Goal: Entertainment & Leisure: Consume media (video, audio)

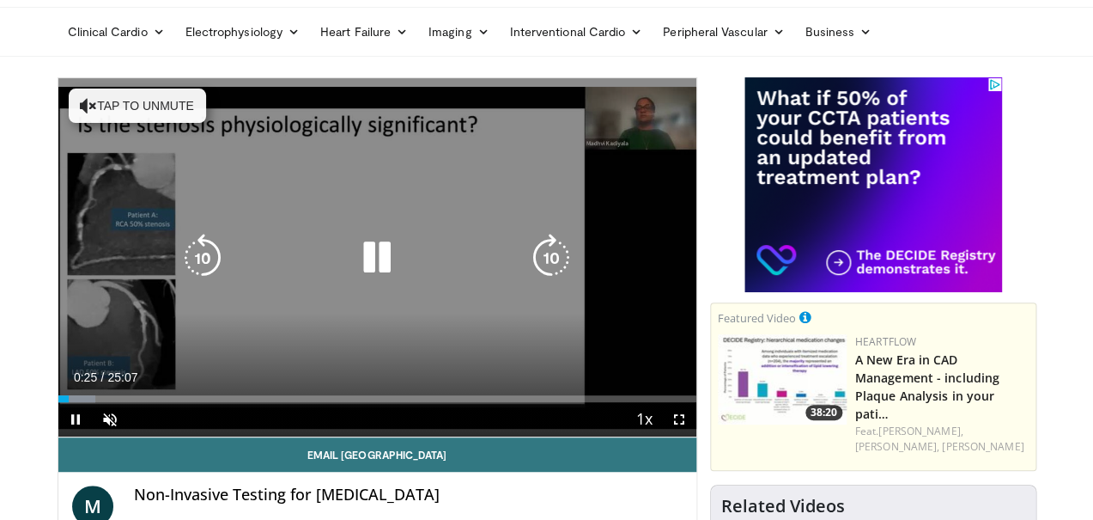
click at [58, 156] on div "10 seconds Tap to unmute" at bounding box center [377, 257] width 638 height 358
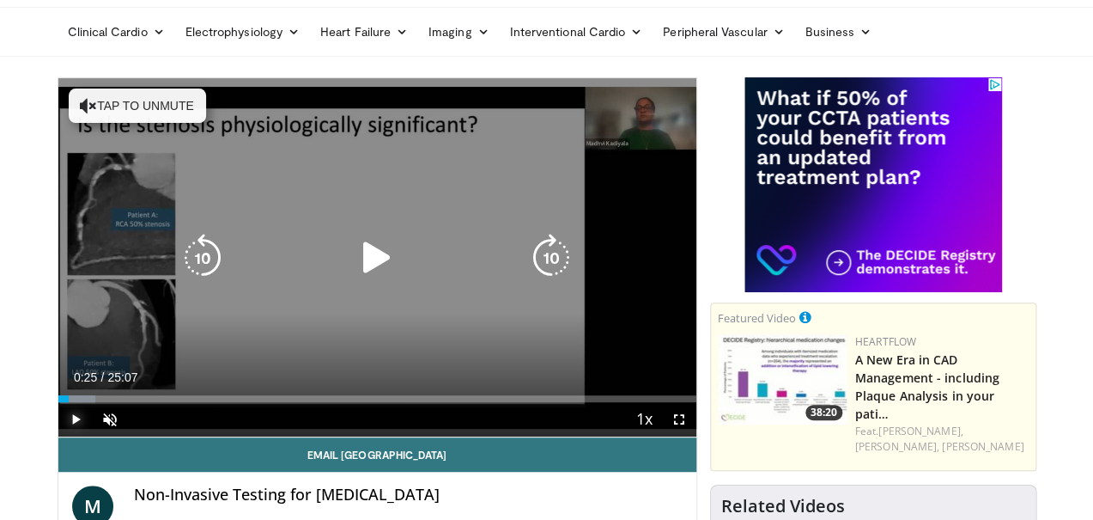
click at [58, 436] on span "Video Player" at bounding box center [75, 419] width 34 height 34
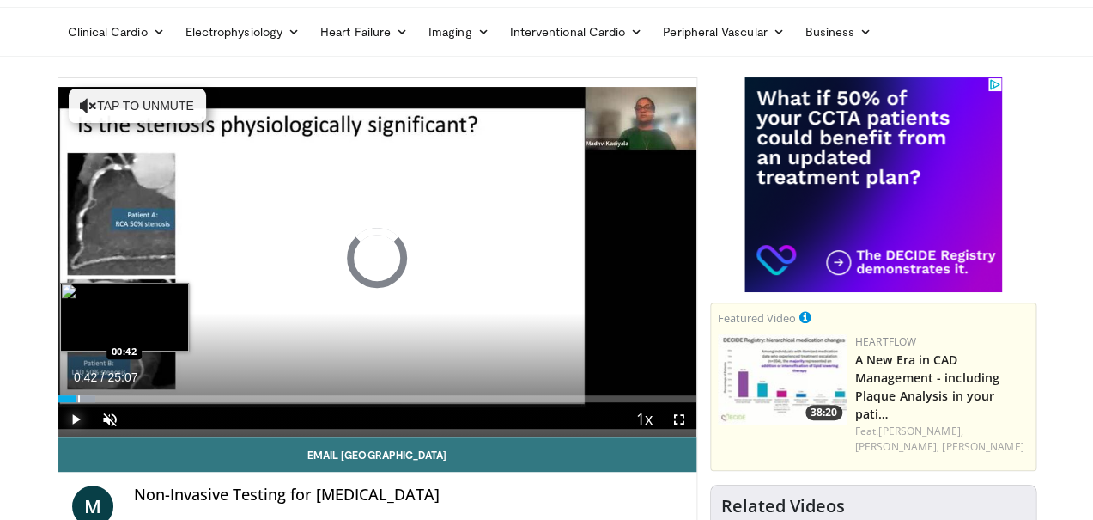
click at [58, 402] on div "Loaded : 5.92% 00:27 00:42" at bounding box center [377, 398] width 638 height 7
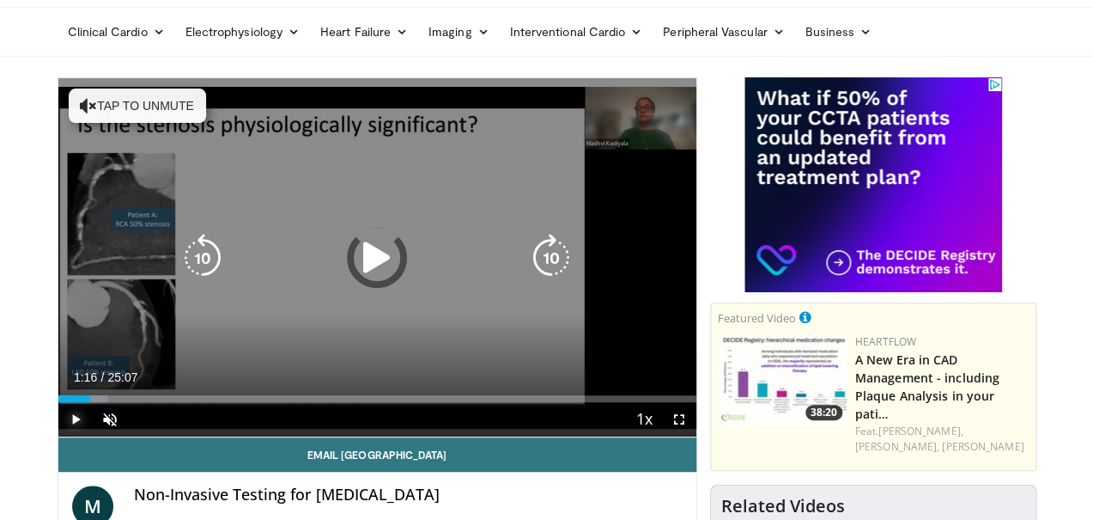
click at [58, 402] on div "Loaded : 7.89% 00:58 01:18" at bounding box center [377, 398] width 638 height 7
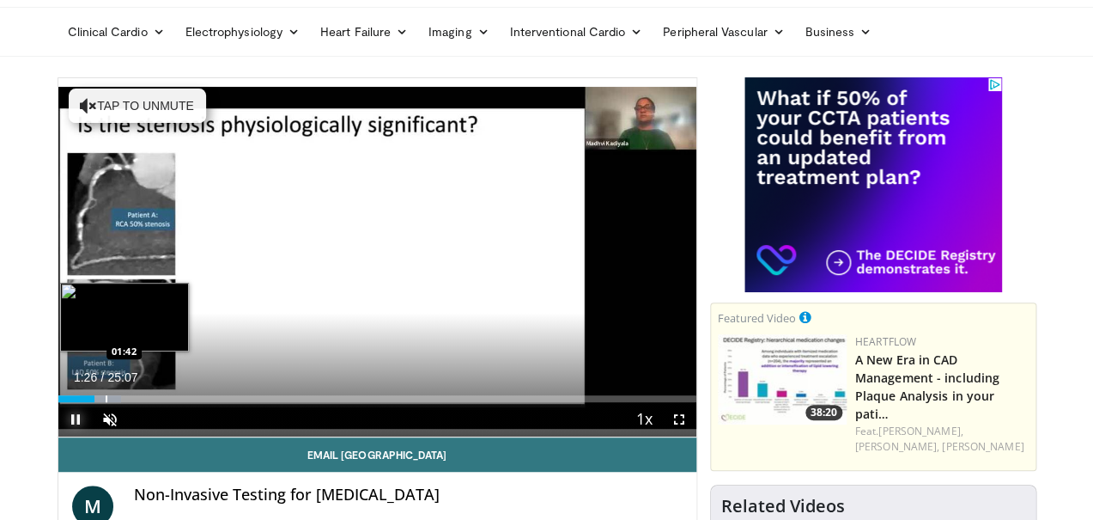
click at [106, 402] on div "Progress Bar" at bounding box center [107, 398] width 2 height 7
click at [91, 402] on div "Loaded : 11.84% 02:45 02:45" at bounding box center [377, 398] width 638 height 7
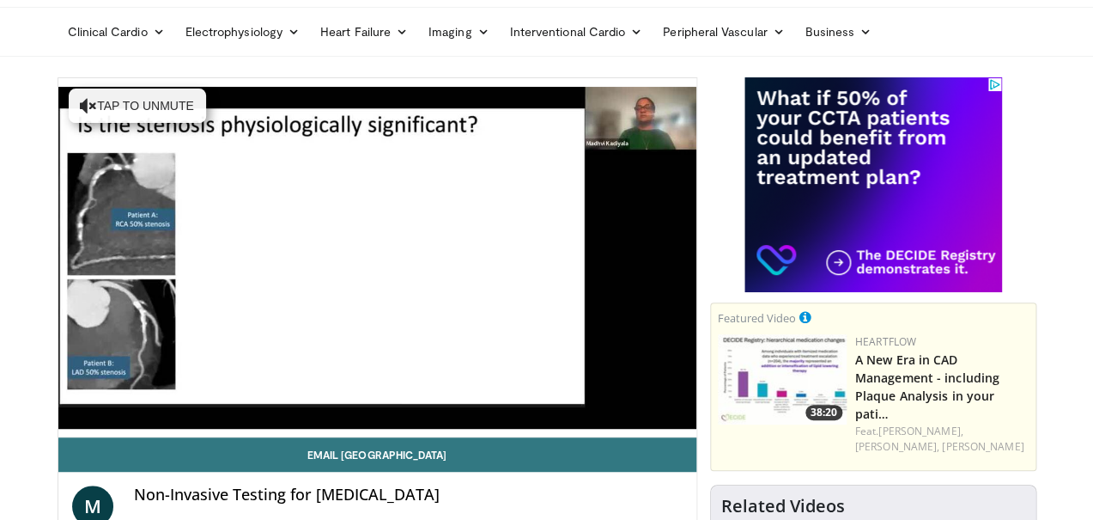
click at [119, 433] on video-js "**********" at bounding box center [377, 257] width 638 height 359
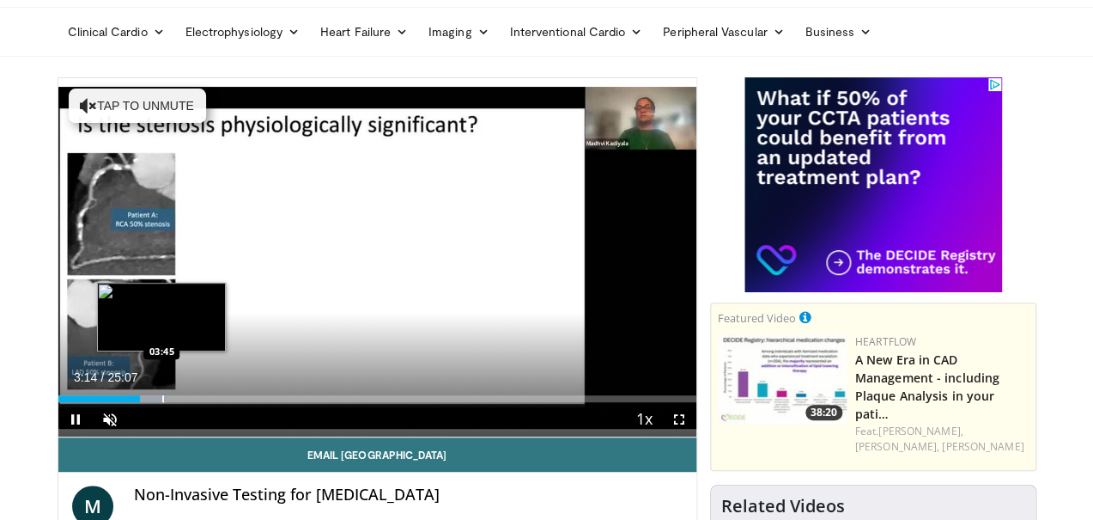
click at [119, 402] on div "Loaded : 17.11% 03:14 03:45" at bounding box center [377, 398] width 638 height 7
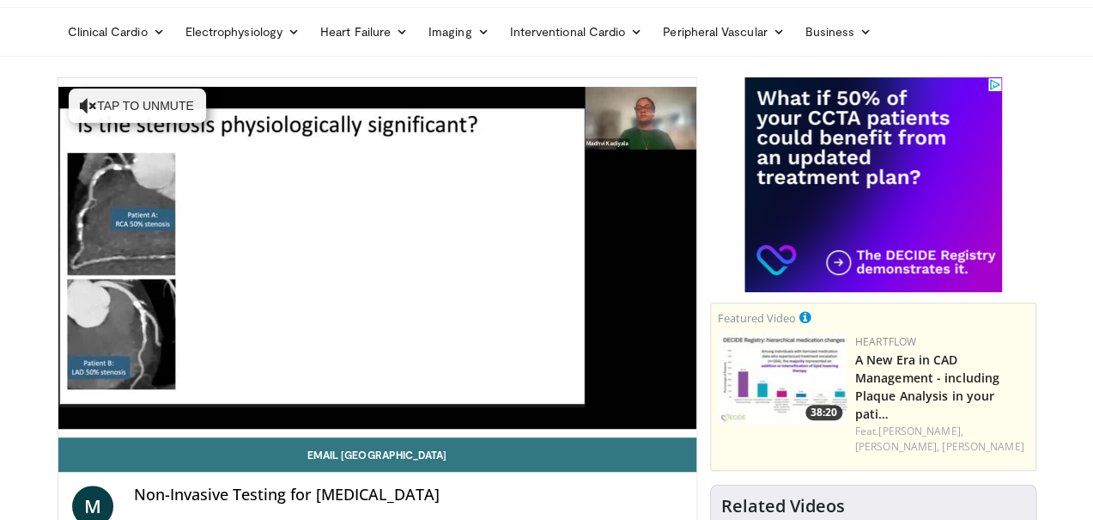
click at [135, 433] on video-js "**********" at bounding box center [377, 257] width 638 height 359
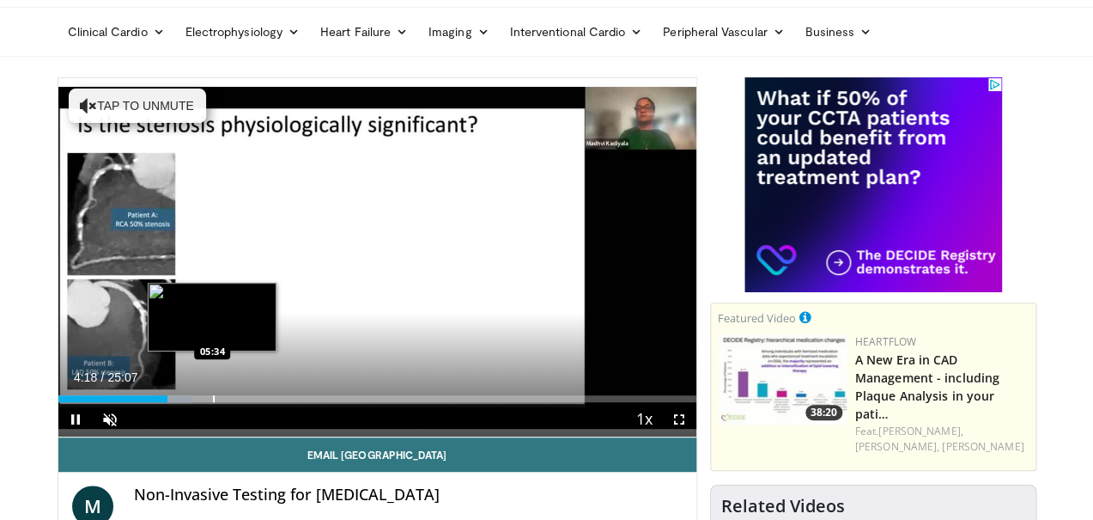
click at [169, 402] on div "Loaded : 21.23% 04:18 05:34" at bounding box center [377, 398] width 638 height 7
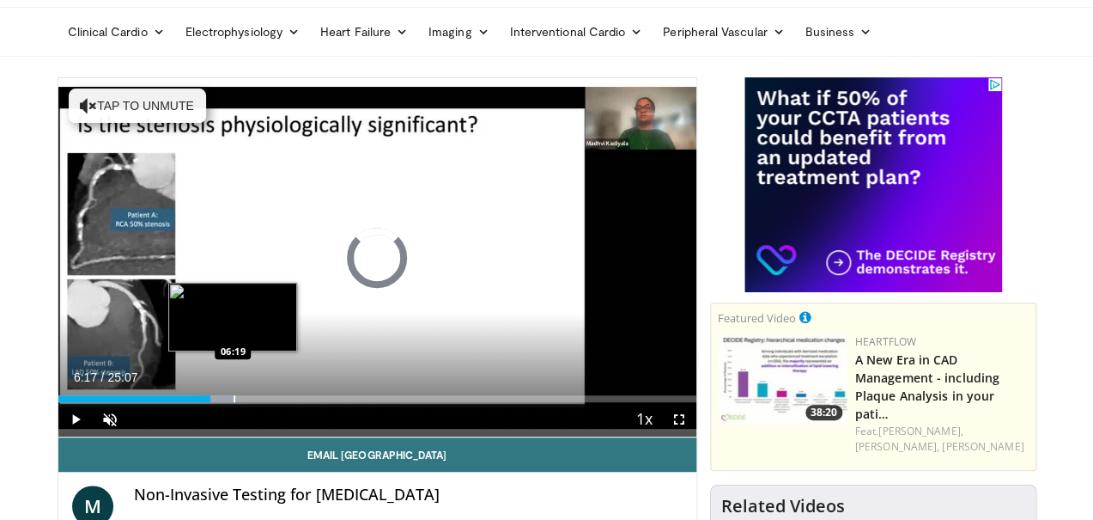
click at [198, 402] on div "Progress Bar" at bounding box center [217, 398] width 38 height 7
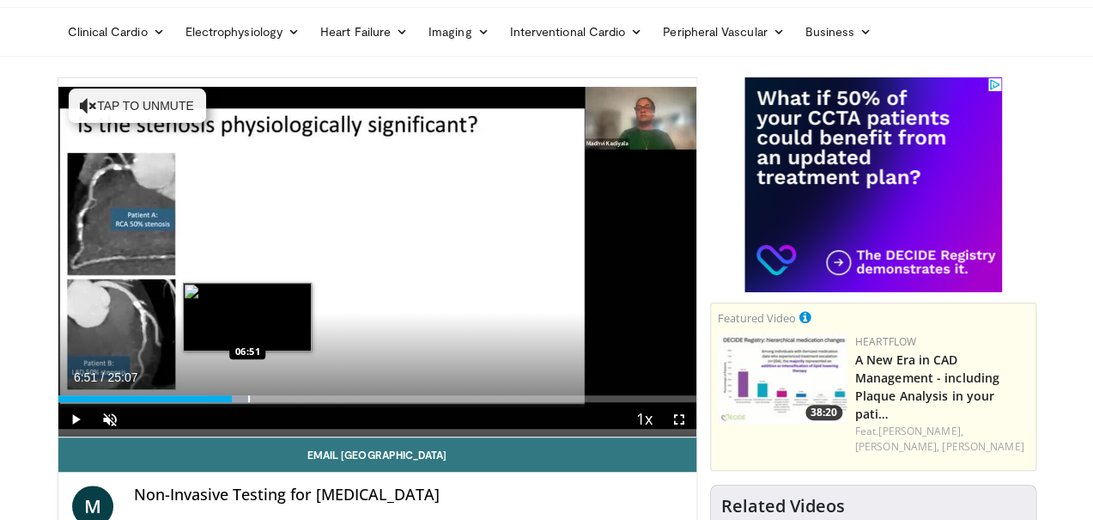
click at [248, 402] on div "Progress Bar" at bounding box center [249, 398] width 2 height 7
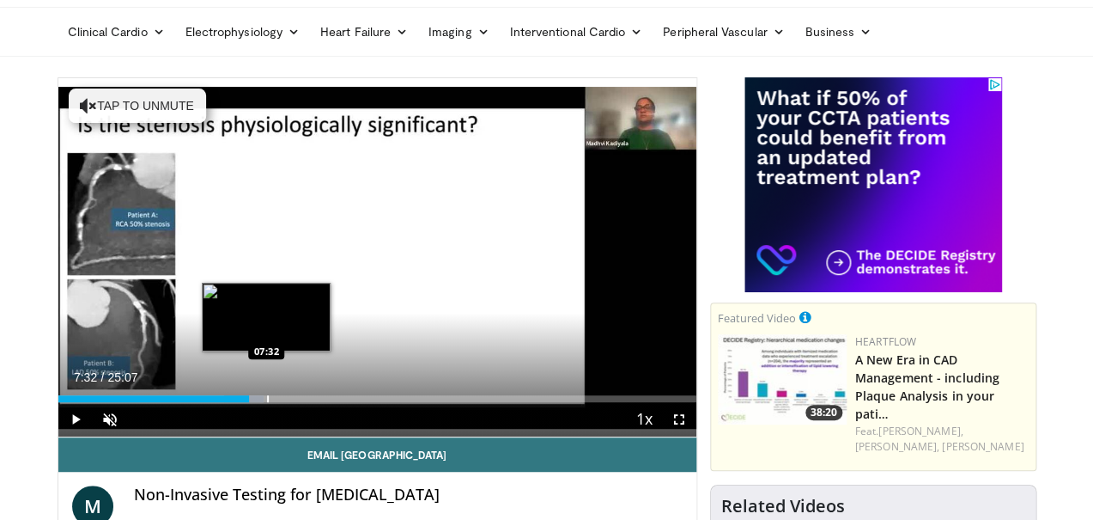
click at [223, 402] on div "Loaded : 32.25% 07:32 07:32" at bounding box center [377, 398] width 638 height 7
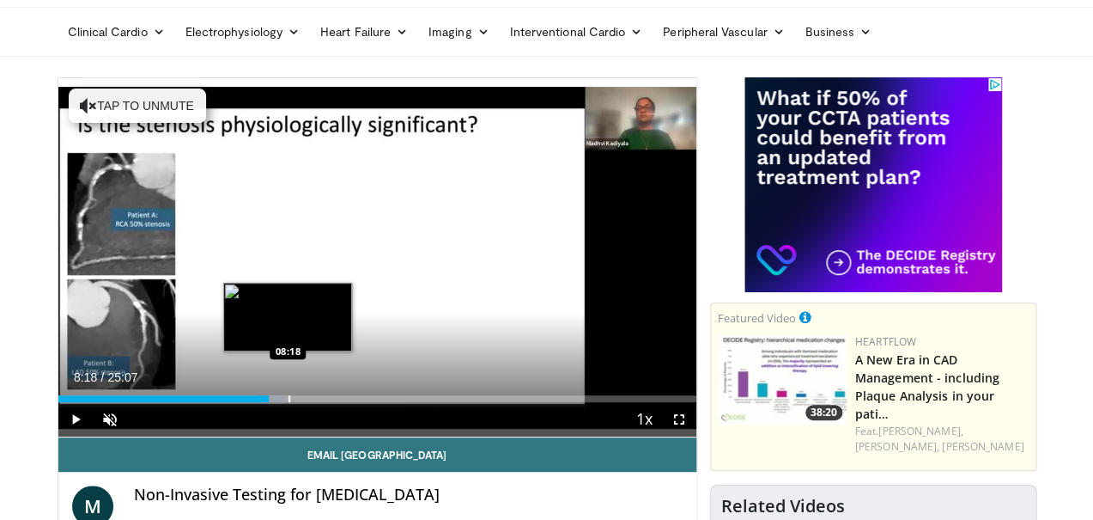
click at [289, 402] on div "Progress Bar" at bounding box center [290, 398] width 2 height 7
click at [308, 402] on div "Progress Bar" at bounding box center [309, 398] width 2 height 7
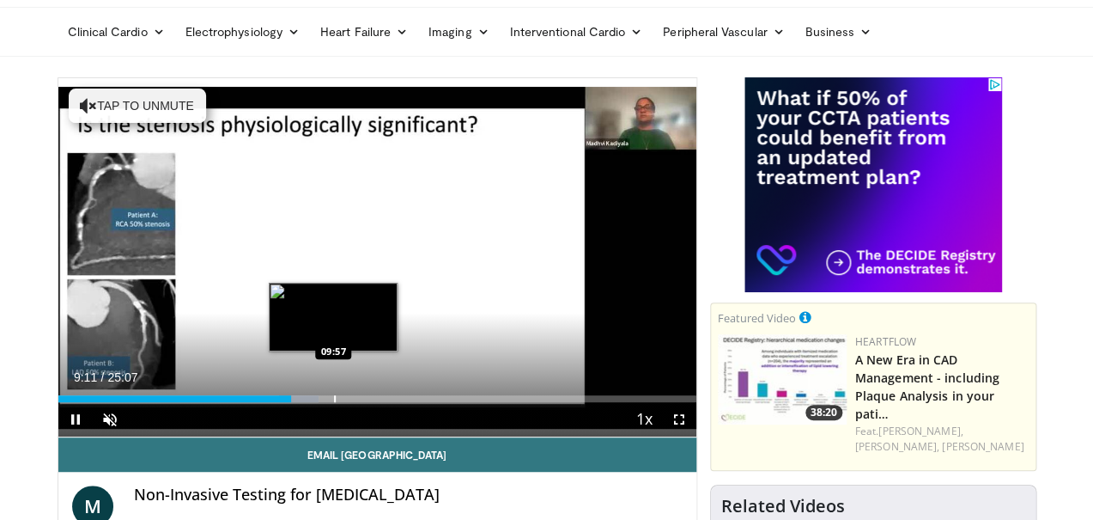
click at [290, 402] on div "Progress Bar" at bounding box center [299, 398] width 40 height 7
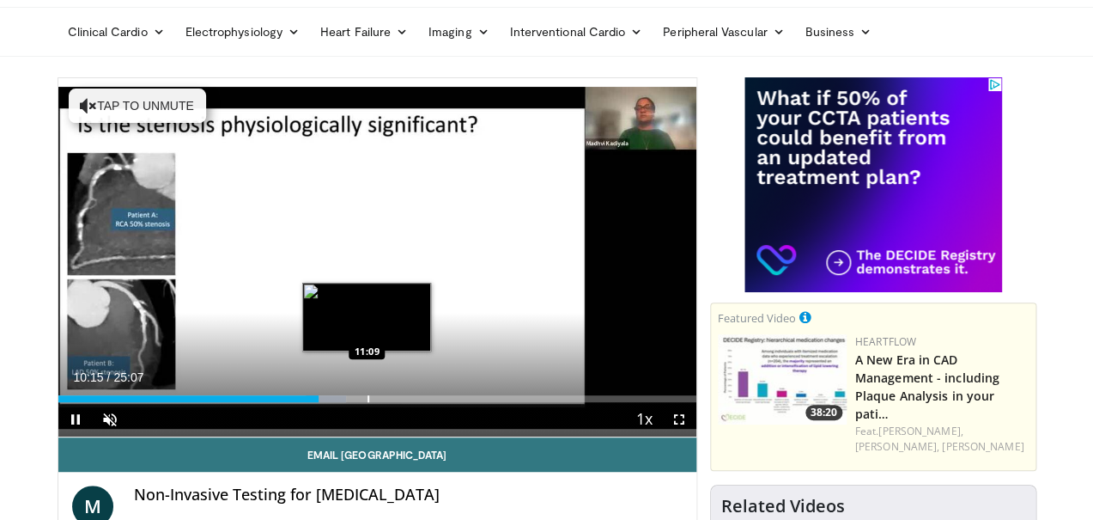
click at [368, 402] on div "Progress Bar" at bounding box center [369, 398] width 2 height 7
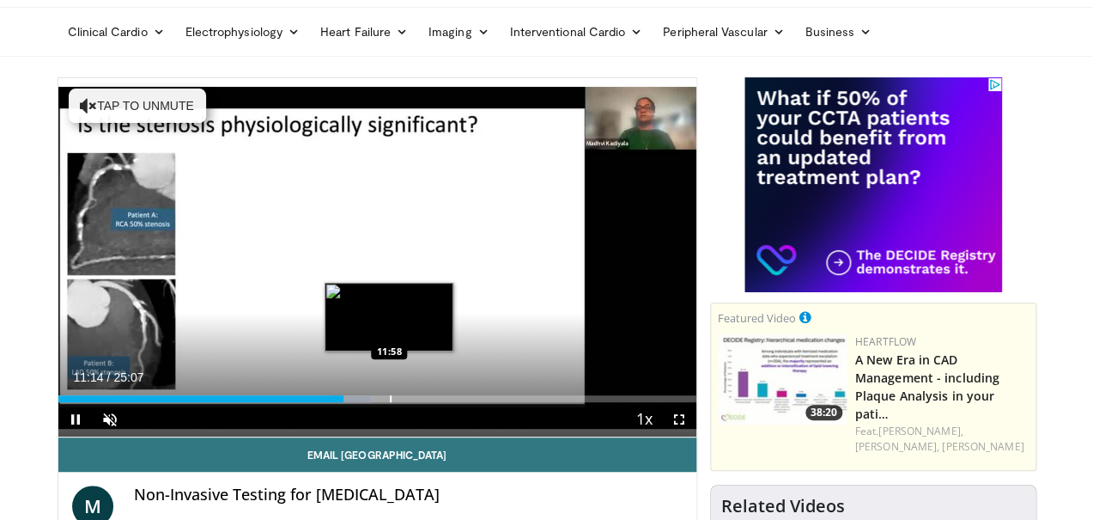
click at [346, 402] on div "Loaded : 49.10% 11:14 11:58" at bounding box center [377, 398] width 638 height 7
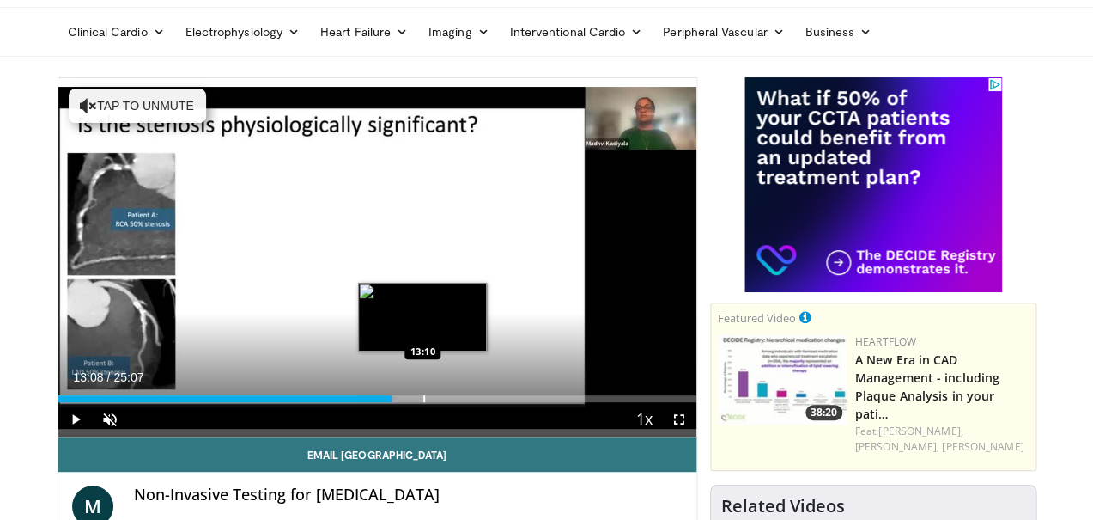
click at [380, 402] on div "Progress Bar" at bounding box center [376, 398] width 40 height 7
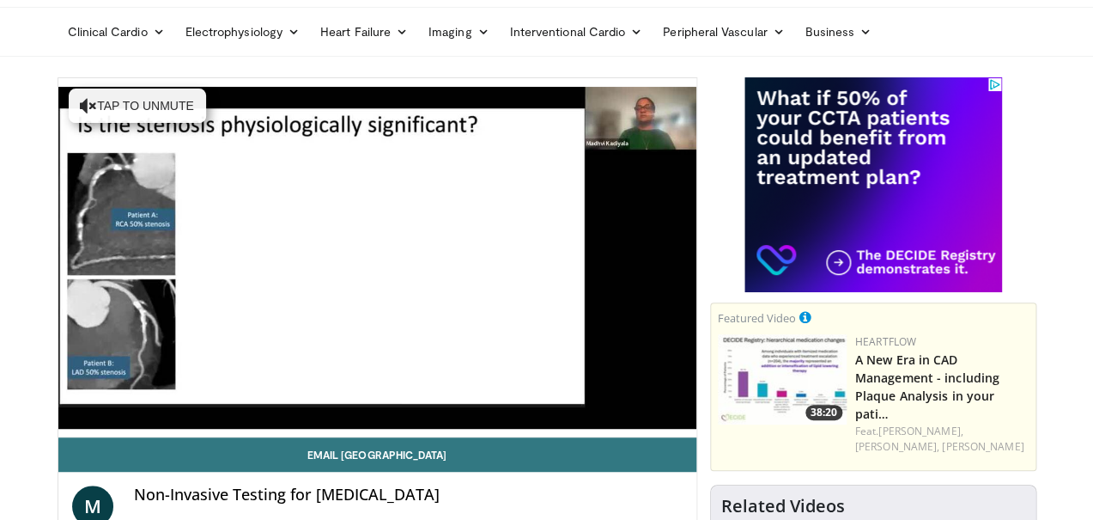
click at [405, 429] on video-js "**********" at bounding box center [377, 257] width 638 height 359
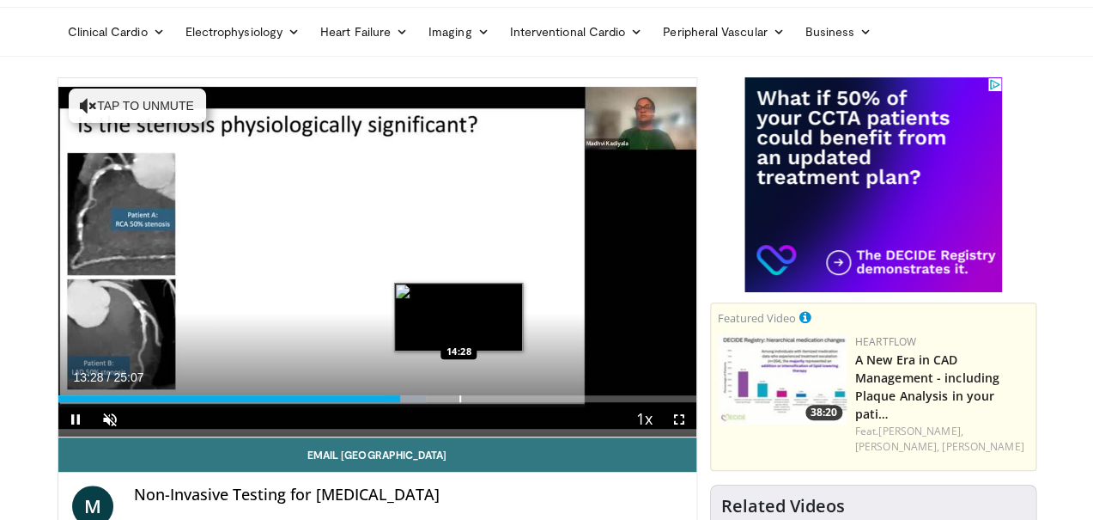
click at [416, 402] on div "Loaded : 57.73% 13:28 14:28" at bounding box center [377, 398] width 638 height 7
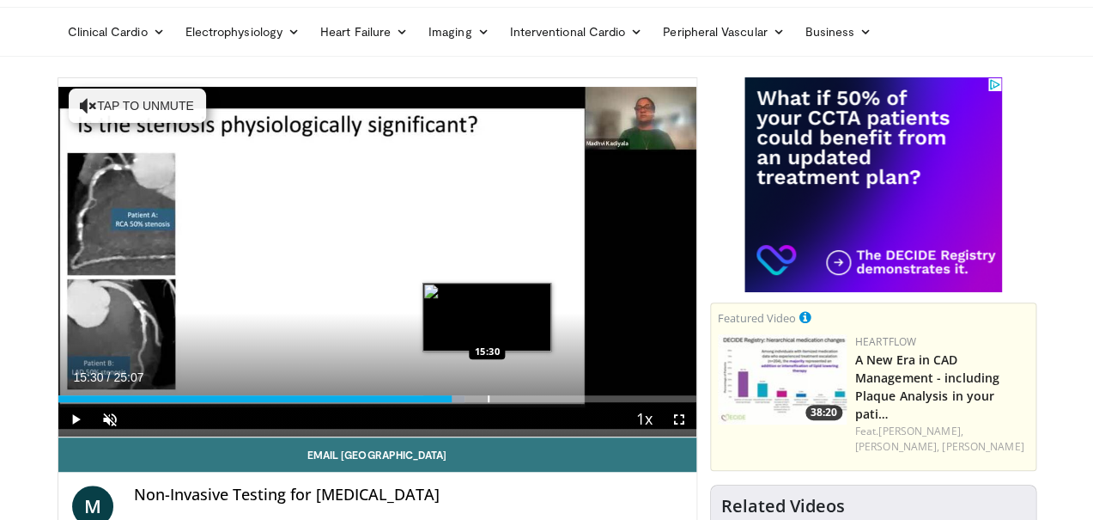
click at [488, 402] on div "Progress Bar" at bounding box center [489, 398] width 2 height 7
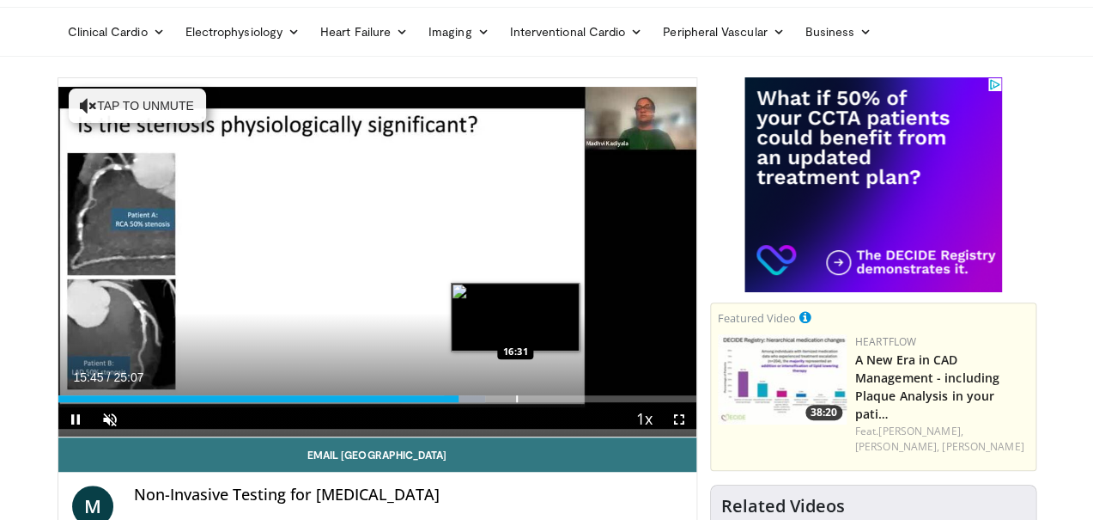
click at [516, 402] on div "Progress Bar" at bounding box center [517, 398] width 2 height 7
click at [494, 402] on div "Progress Bar" at bounding box center [486, 398] width 41 height 7
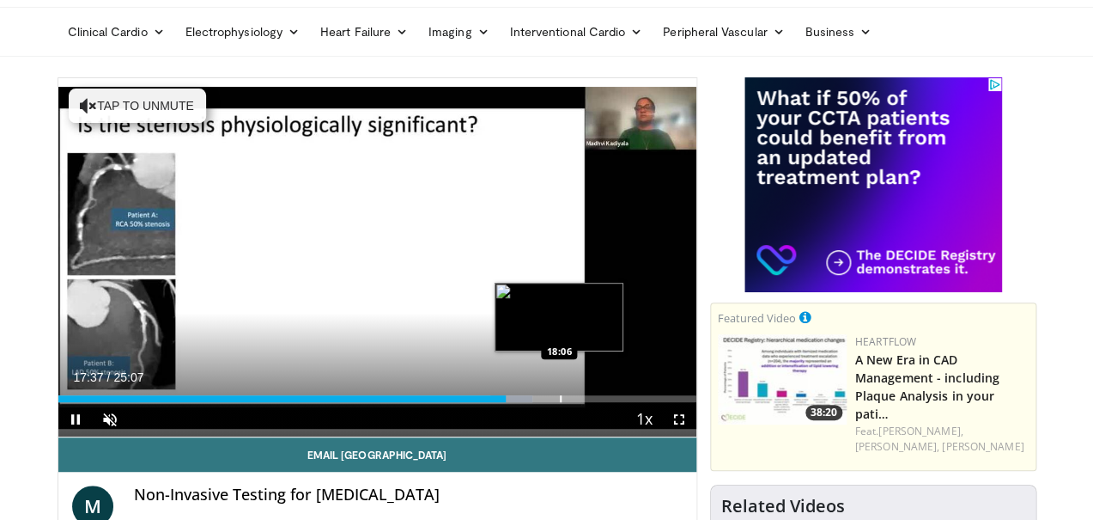
click at [560, 402] on div "Progress Bar" at bounding box center [561, 398] width 2 height 7
click at [538, 402] on div "Loaded : 76.97% 18:16 18:53" at bounding box center [377, 398] width 638 height 7
click at [549, 402] on div "Progress Bar" at bounding box center [545, 398] width 41 height 7
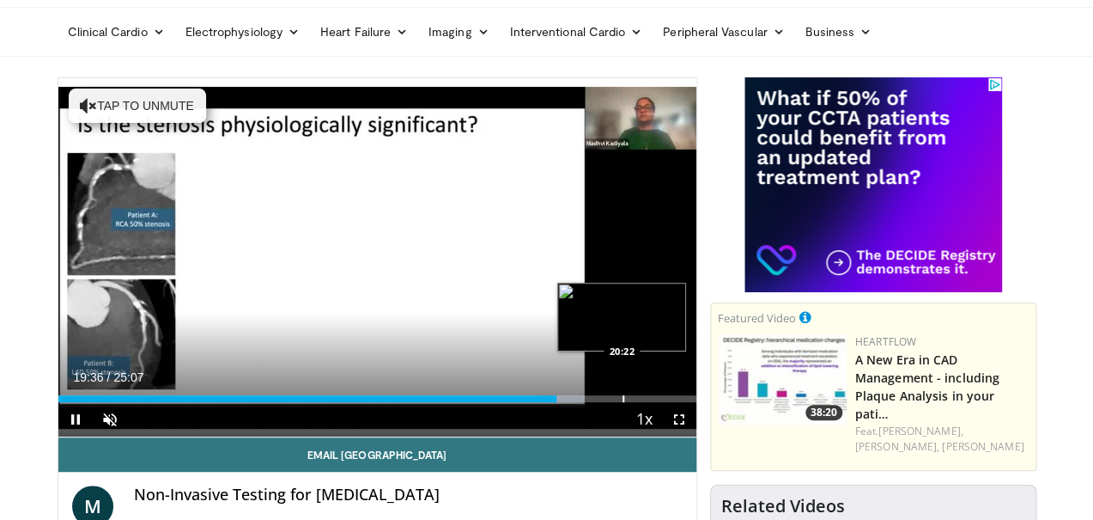
click at [579, 402] on div "Progress Bar" at bounding box center [562, 398] width 41 height 7
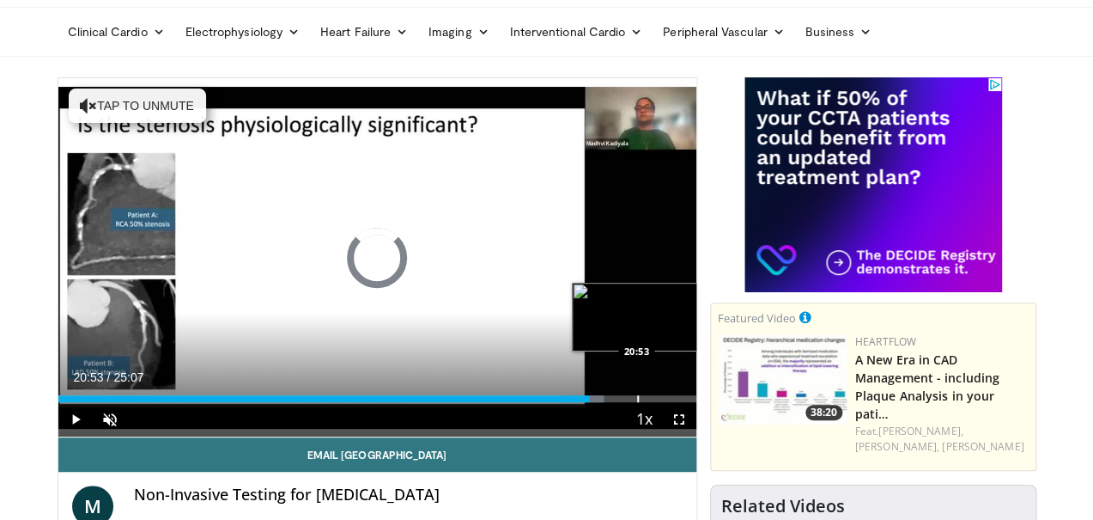
click at [594, 402] on div "Loaded : 85.57% 20:26 20:53" at bounding box center [377, 398] width 638 height 7
click at [654, 402] on div "Progress Bar" at bounding box center [655, 398] width 2 height 7
click at [623, 402] on div "Progress Bar" at bounding box center [613, 398] width 41 height 7
click at [640, 402] on div "Progress Bar" at bounding box center [626, 398] width 41 height 7
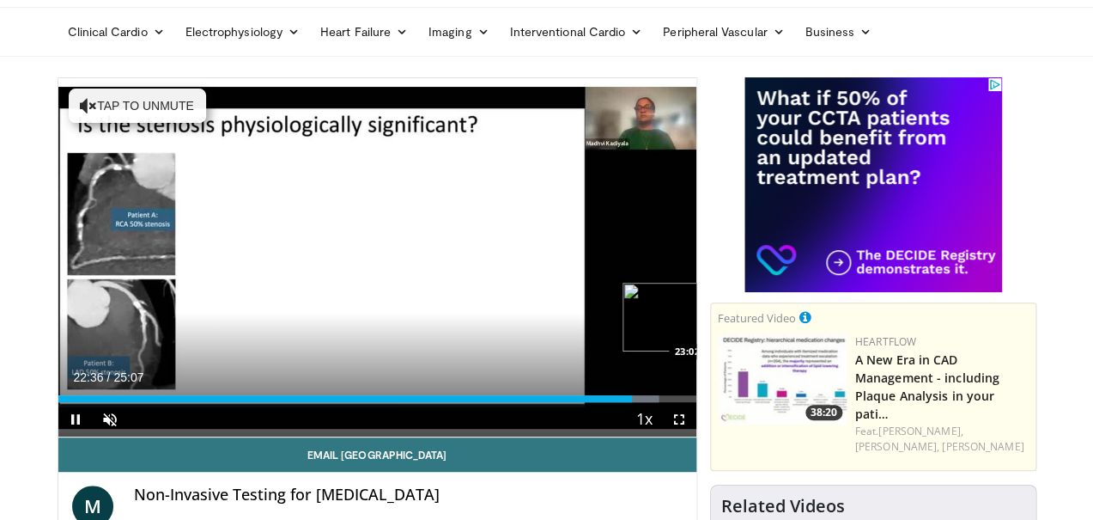
click at [697, 402] on div "Progress Bar" at bounding box center [698, 398] width 2 height 7
click at [710, 402] on div "Progress Bar" at bounding box center [711, 398] width 2 height 7
click at [685, 402] on div "Loaded : 98.87% 23:49 24:11" at bounding box center [377, 398] width 638 height 7
click at [697, 402] on div "Progress Bar" at bounding box center [679, 398] width 36 height 7
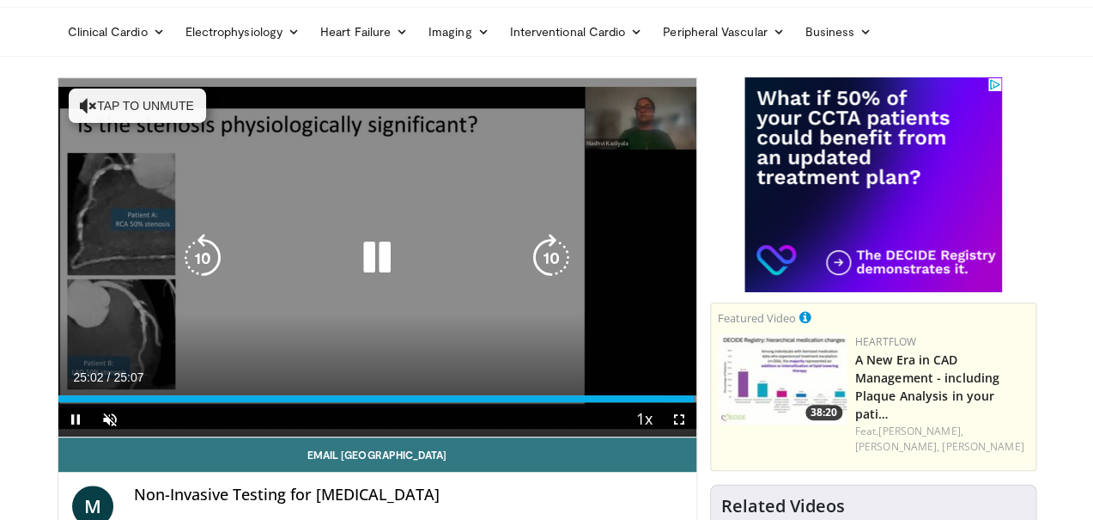
click at [104, 191] on div "10 seconds Tap to unmute" at bounding box center [377, 257] width 638 height 358
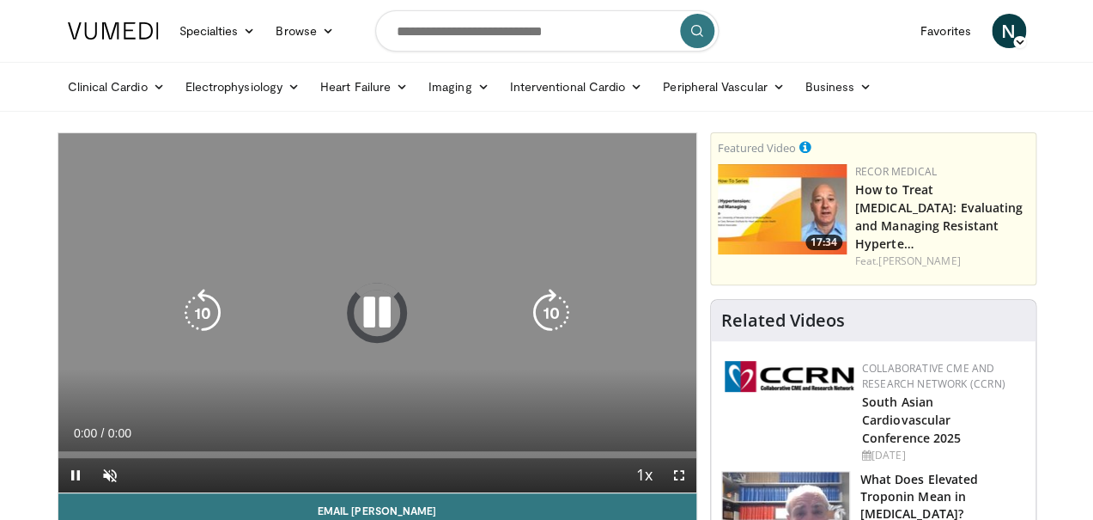
scroll to position [82, 0]
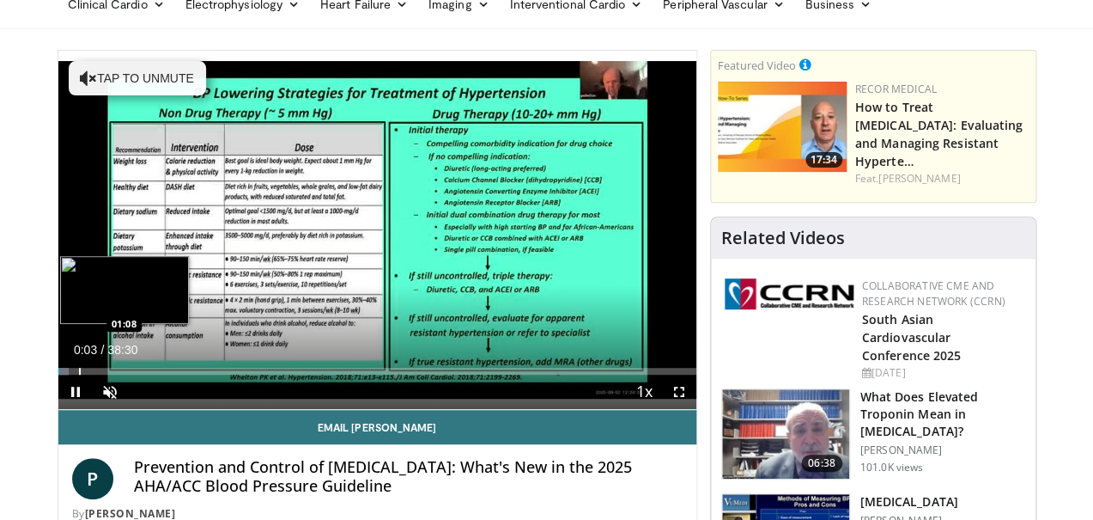
click at [79, 375] on div "Progress Bar" at bounding box center [80, 371] width 2 height 7
click at [100, 375] on div "Progress Bar" at bounding box center [101, 371] width 2 height 7
click at [73, 375] on div "Loaded : 9.07% 02:21 03:13" at bounding box center [377, 371] width 638 height 7
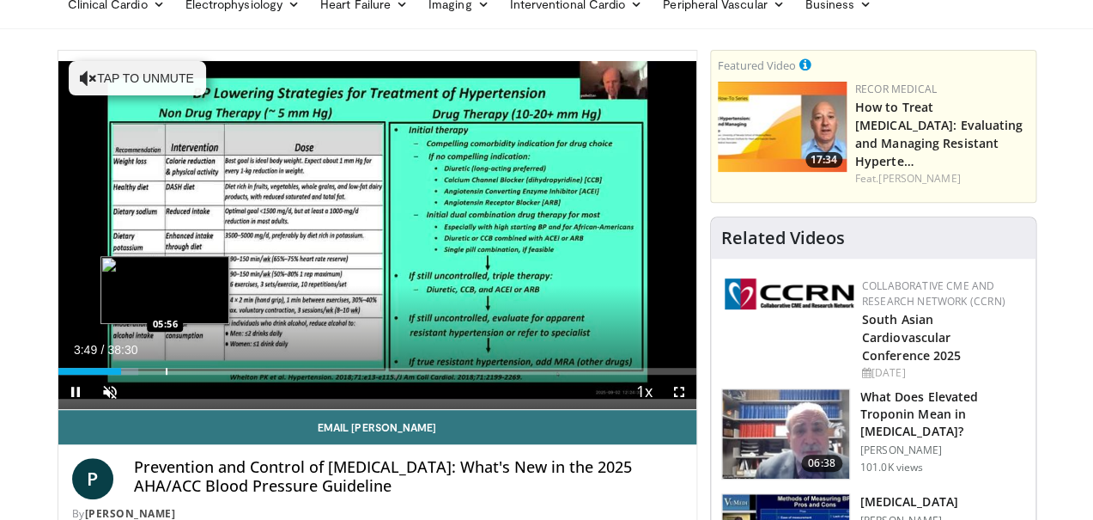
click at [122, 375] on div "Loaded : 12.53% 03:49 05:56" at bounding box center [377, 371] width 638 height 7
